Goal: Ask a question

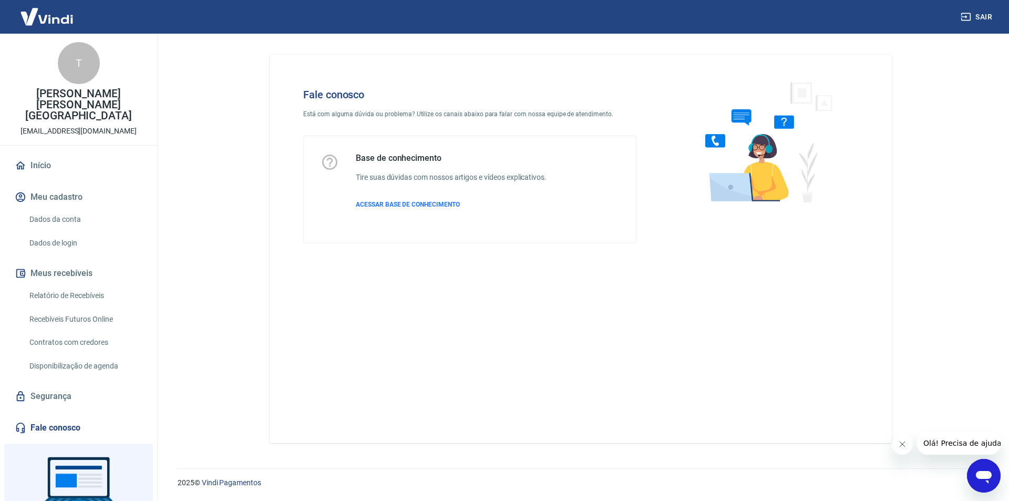
click at [52, 416] on link "Fale conosco" at bounding box center [79, 427] width 132 height 23
